Goal: Check status: Check status

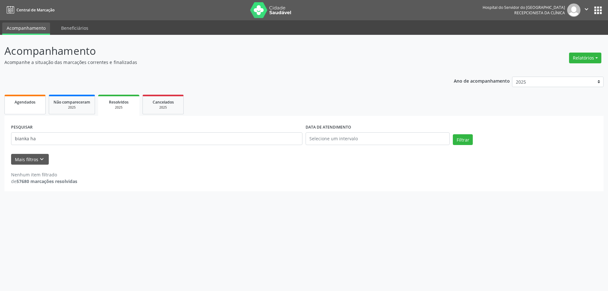
click at [35, 101] on div "Agendados" at bounding box center [25, 102] width 32 height 7
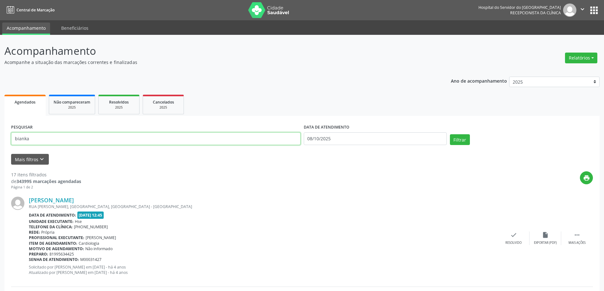
click at [29, 140] on input "bianka" at bounding box center [155, 138] width 289 height 13
type input "b"
type input "N"
type input "[PERSON_NAME]"
click at [450, 134] on button "Filtrar" at bounding box center [460, 139] width 20 height 11
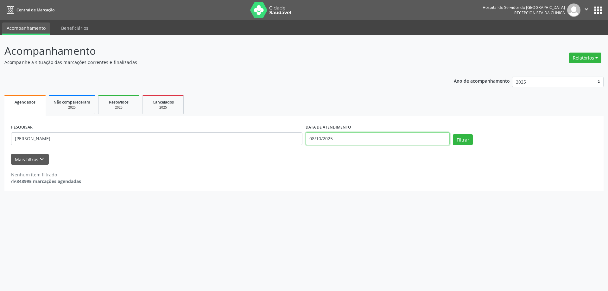
click at [354, 143] on body "Central de Marcação Hospital do Servidor do [GEOGRAPHIC_DATA] Recepcionista da …" at bounding box center [304, 145] width 608 height 291
click at [350, 183] on span "8" at bounding box center [352, 184] width 12 height 12
type input "08/10/2025"
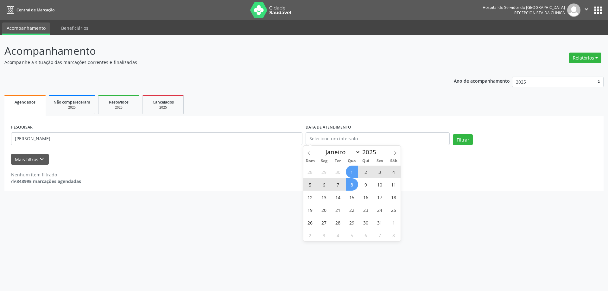
drag, startPoint x: 361, startPoint y: 96, endPoint x: 396, endPoint y: 128, distance: 47.8
click at [361, 95] on ul "Agendados Não compareceram 2025 Resolvidos 2025 Cancelados 2025" at bounding box center [303, 104] width 599 height 23
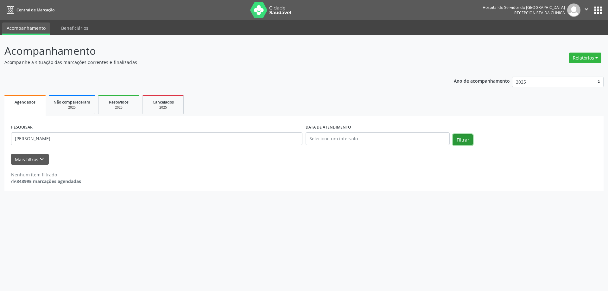
click at [465, 138] on button "Filtrar" at bounding box center [463, 139] width 20 height 11
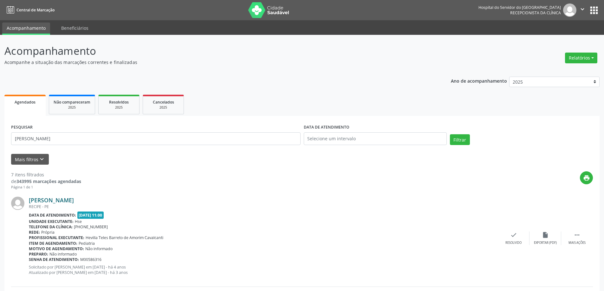
click at [69, 197] on link "[PERSON_NAME]" at bounding box center [51, 200] width 45 height 7
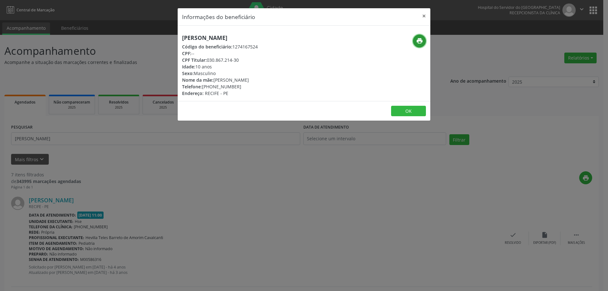
click at [416, 42] on button "print" at bounding box center [419, 41] width 13 height 13
